Goal: Information Seeking & Learning: Learn about a topic

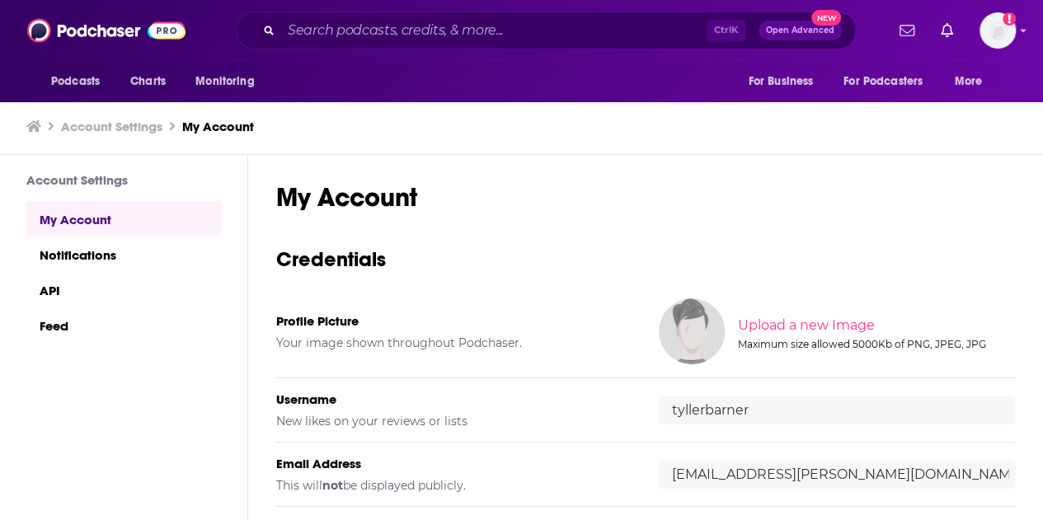
click at [345, 16] on div "Ctrl K Open Advanced New" at bounding box center [546, 31] width 620 height 38
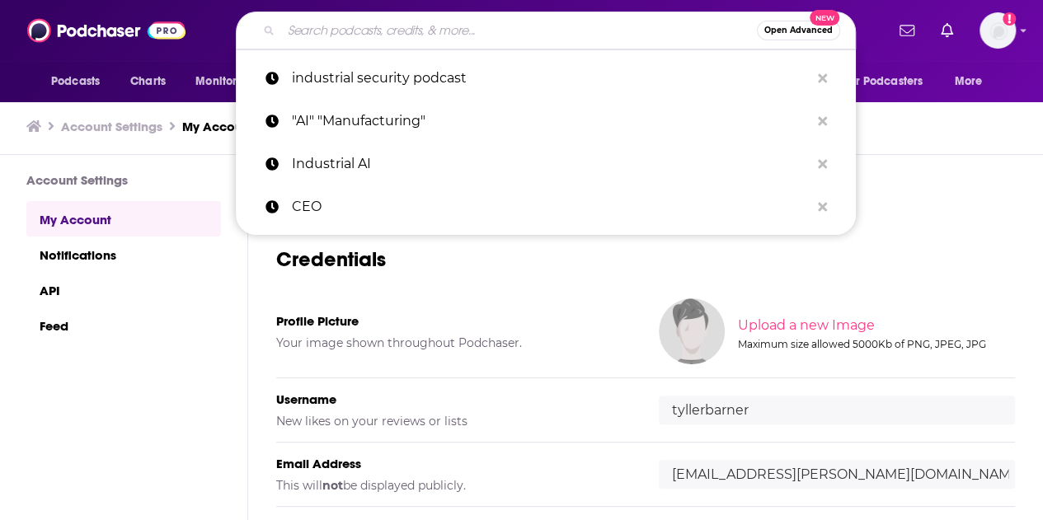
click at [345, 25] on input "Search podcasts, credits, & more..." at bounding box center [519, 30] width 476 height 26
paste input "House of #EdTech"
type input "House of #EdTech"
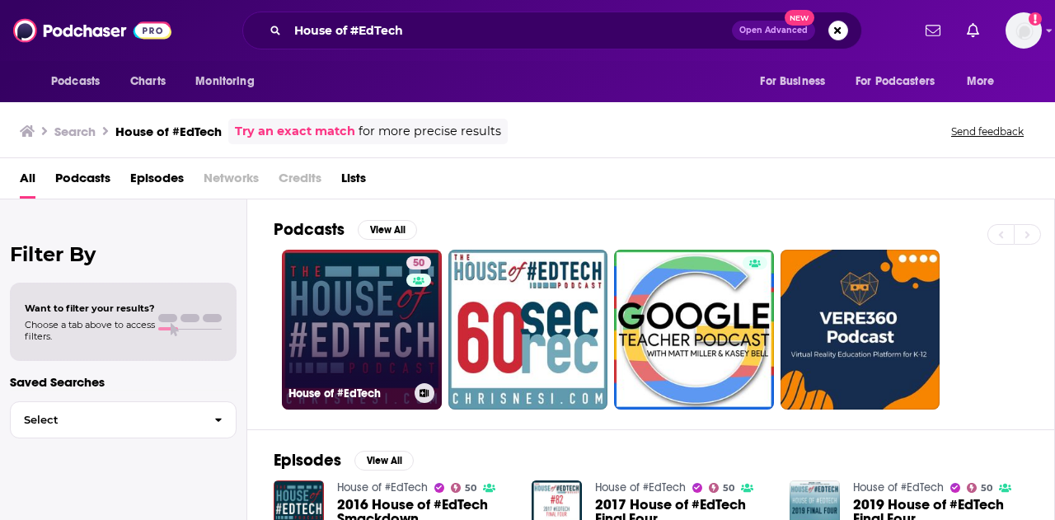
click at [318, 332] on link "50 House of #EdTech" at bounding box center [362, 330] width 160 height 160
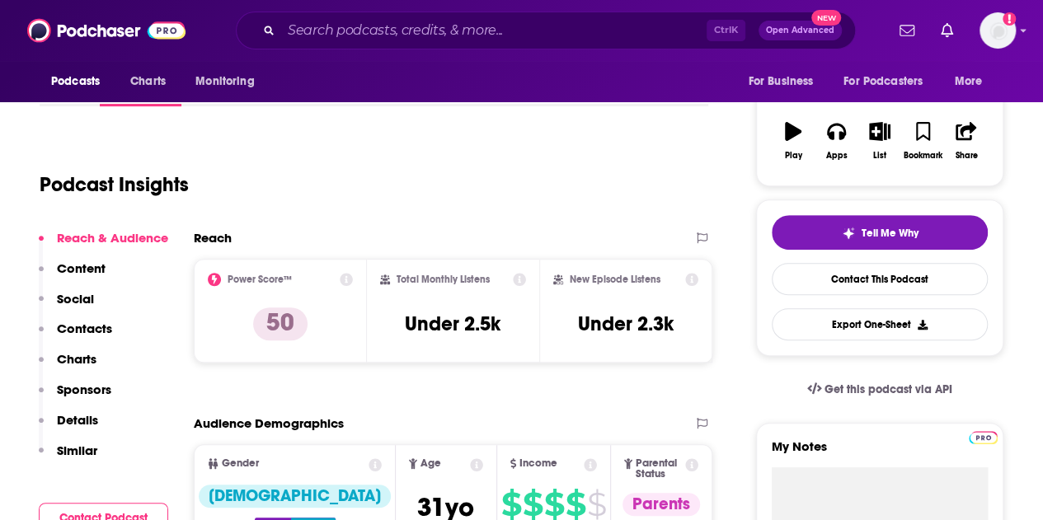
scroll to position [165, 0]
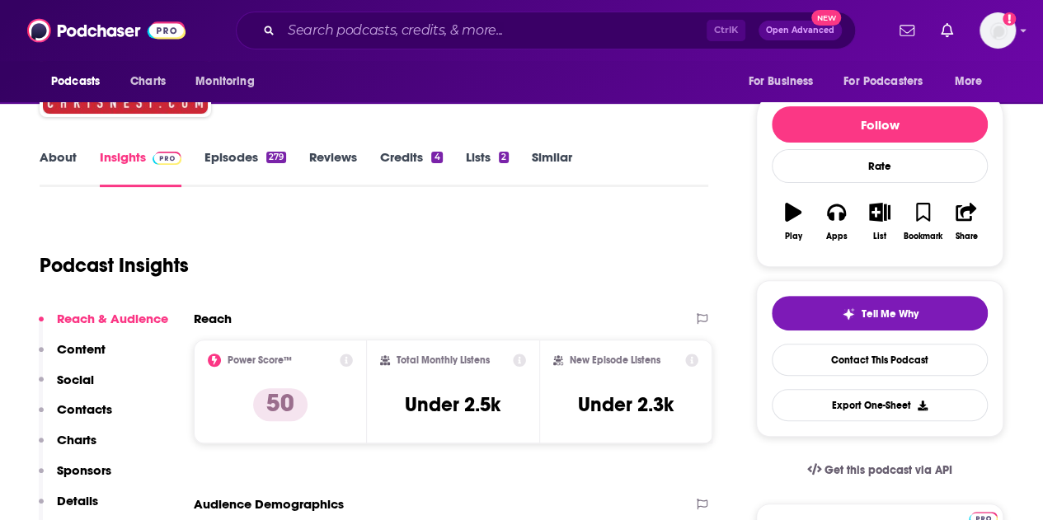
click at [236, 166] on link "Episodes 279" at bounding box center [245, 168] width 82 height 38
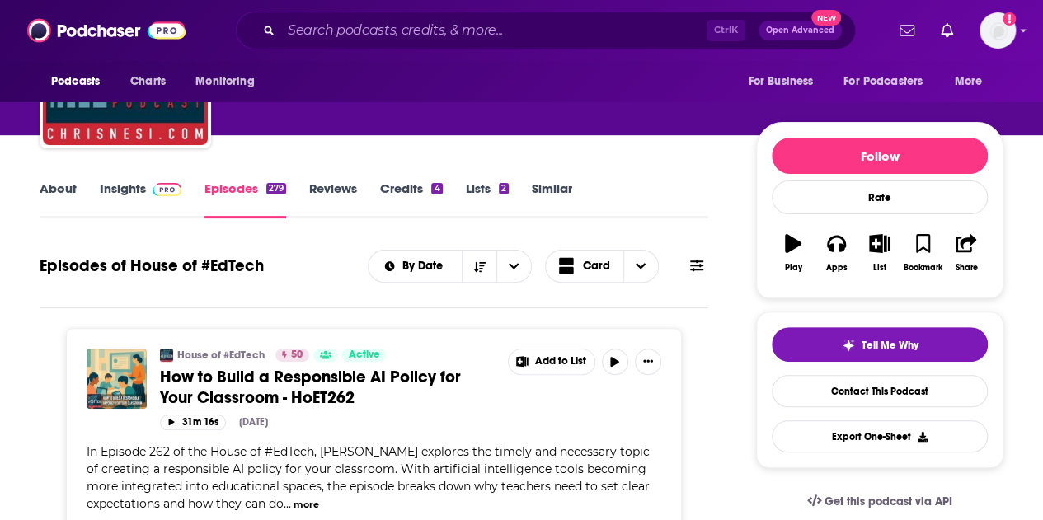
scroll to position [82, 0]
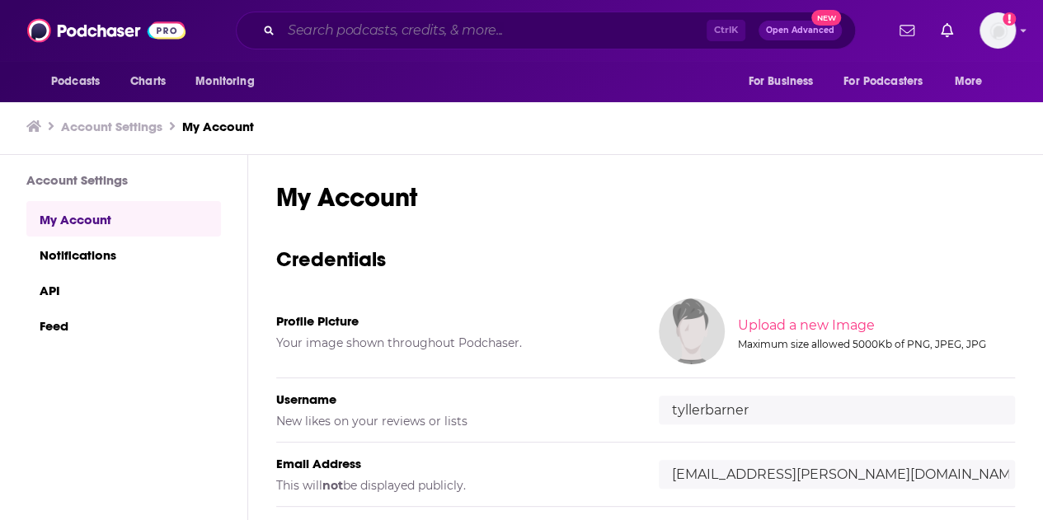
click at [534, 31] on input "Search podcasts, credits, & more..." at bounding box center [493, 30] width 425 height 26
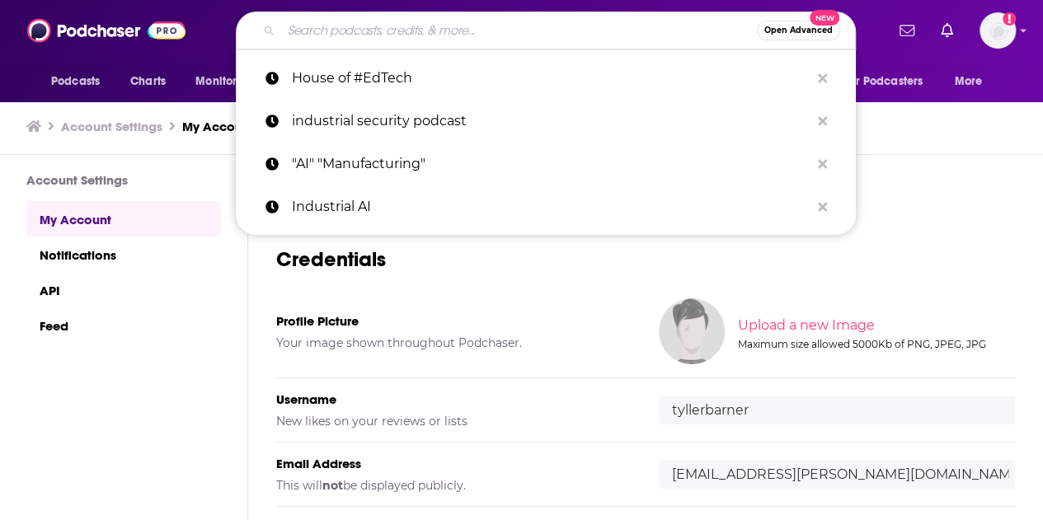
paste input "My EdTech Life"
type input "My EdTech Life"
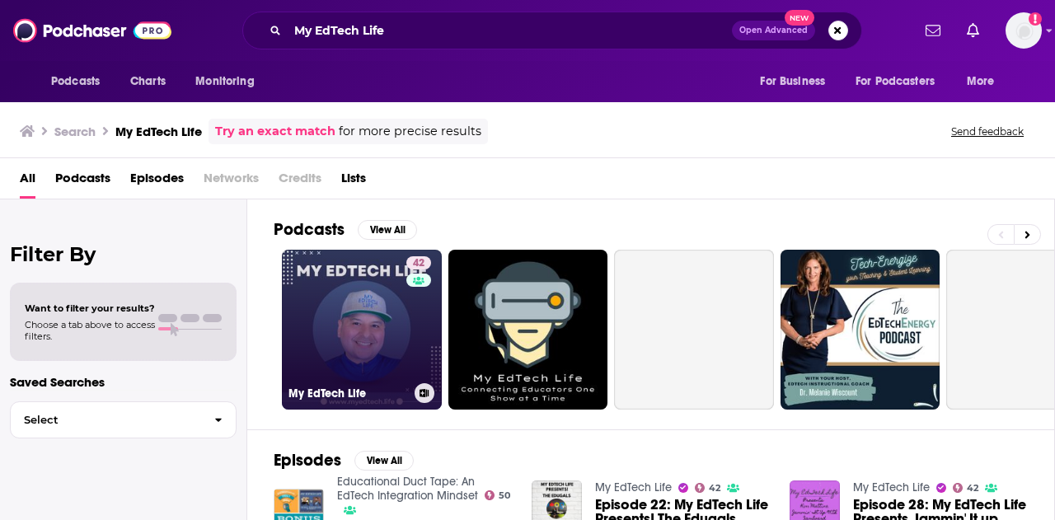
click at [373, 324] on link "42 My EdTech Life" at bounding box center [362, 330] width 160 height 160
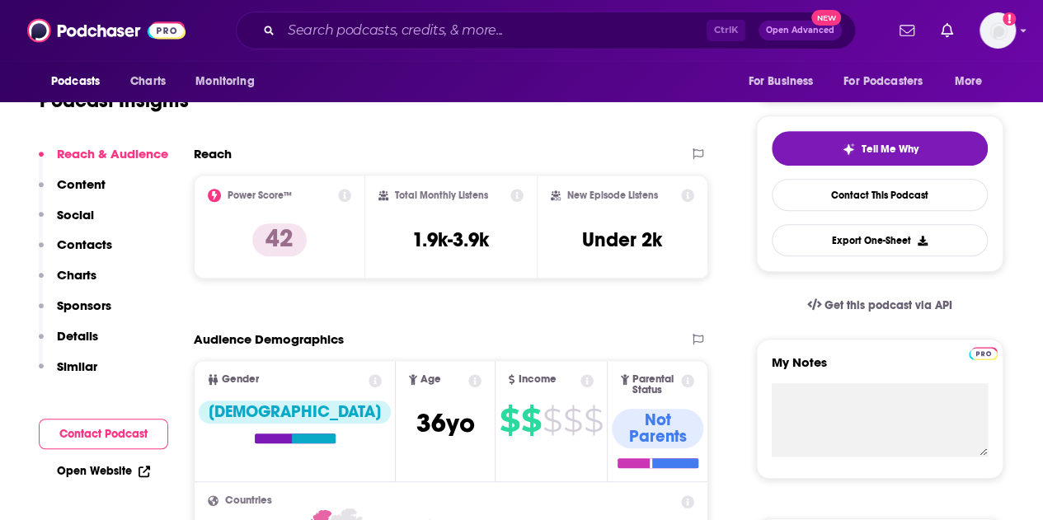
scroll to position [82, 0]
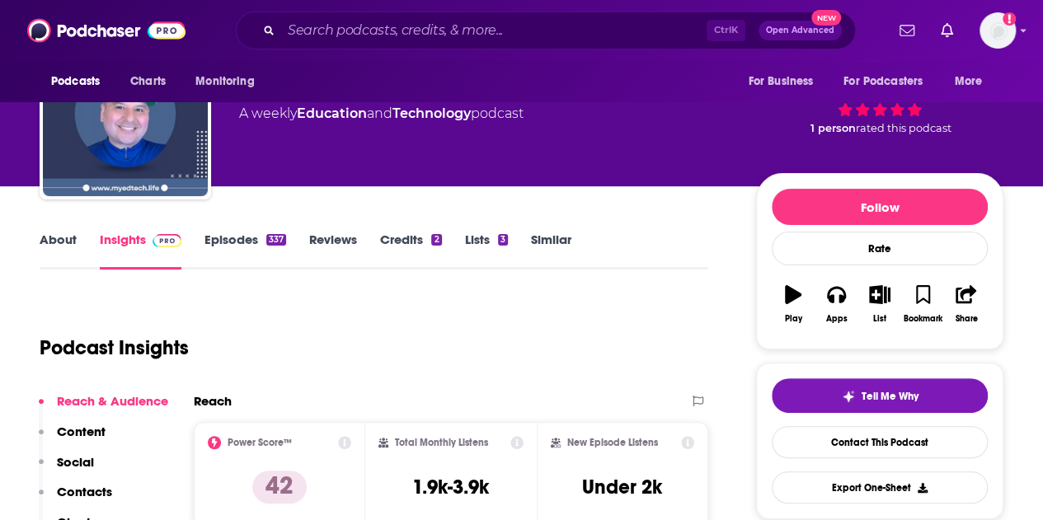
click at [229, 237] on link "Episodes 337" at bounding box center [245, 251] width 82 height 38
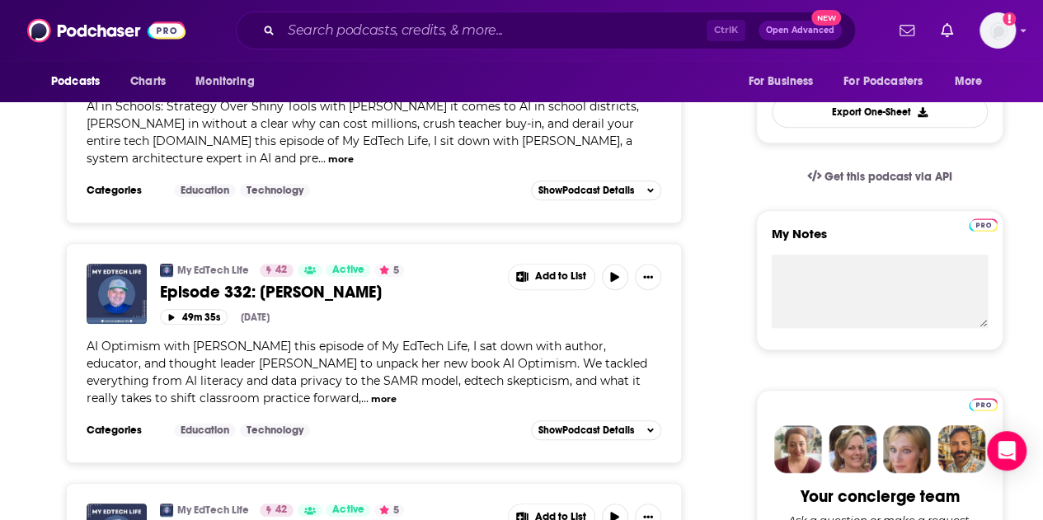
scroll to position [495, 0]
